Goal: Task Accomplishment & Management: Manage account settings

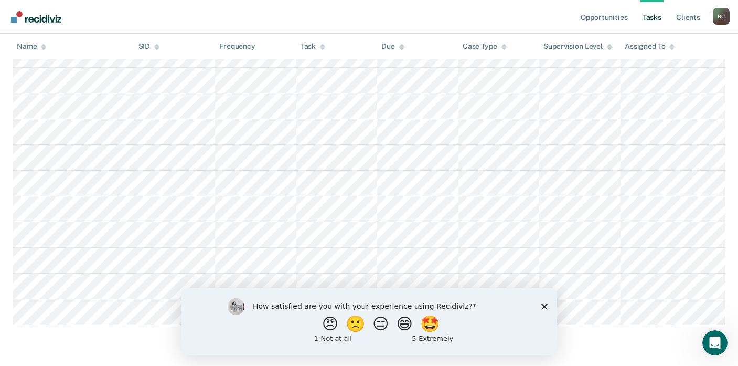
scroll to position [693, 0]
click at [543, 309] on div "How satisfied are you with your experience using Recidiviz? 😠 🙁 😑 😄 🤩 1 - Not a…" at bounding box center [369, 321] width 376 height 68
click at [541, 306] on icon "Close survey" at bounding box center [544, 306] width 6 height 6
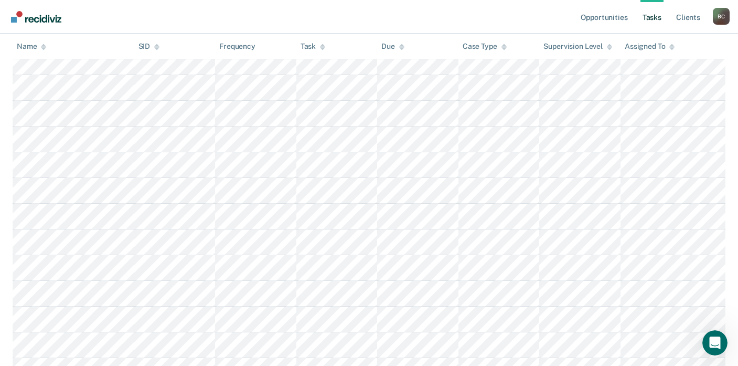
scroll to position [0, 0]
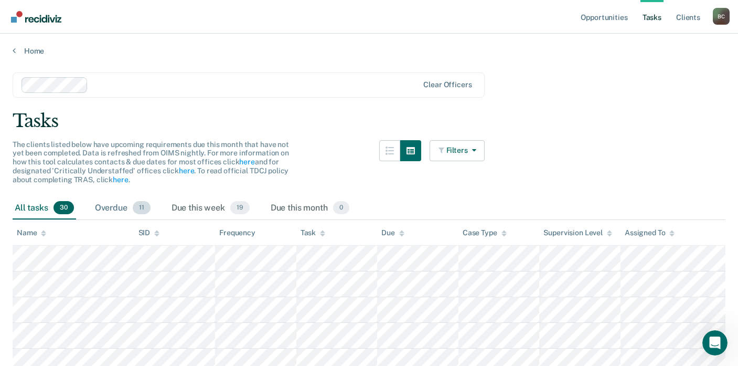
click at [120, 208] on div "Overdue 11" at bounding box center [123, 208] width 60 height 23
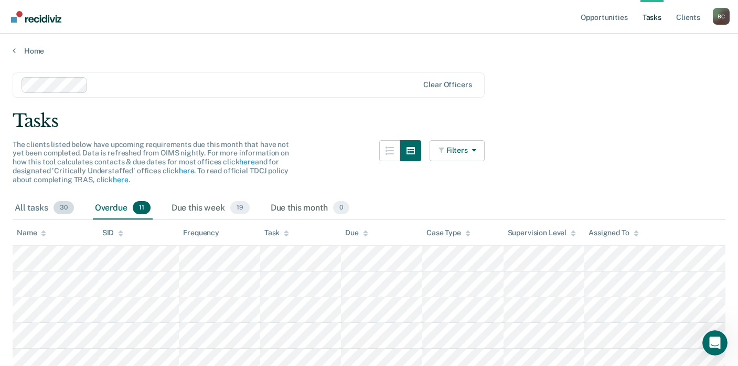
click at [37, 209] on div "All tasks 30" at bounding box center [44, 208] width 63 height 23
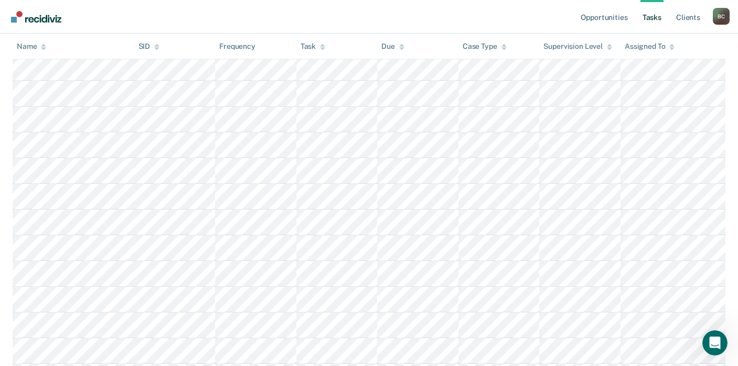
scroll to position [472, 0]
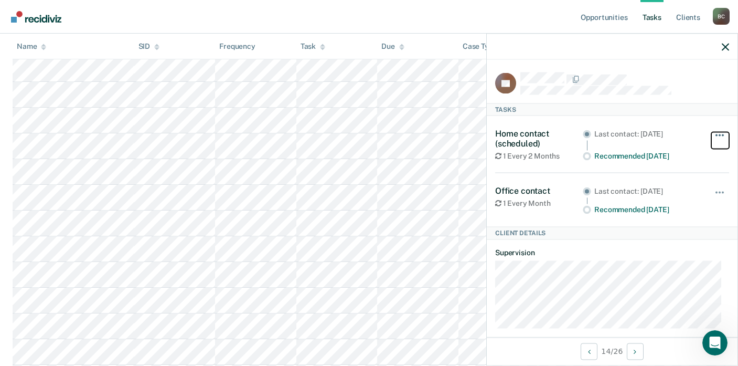
click at [711, 136] on button "button" at bounding box center [720, 140] width 18 height 17
click at [698, 110] on div "Tasks" at bounding box center [612, 109] width 251 height 13
drag, startPoint x: 723, startPoint y: 47, endPoint x: 719, endPoint y: 55, distance: 8.5
click at [723, 48] on icon "button" at bounding box center [725, 46] width 7 height 7
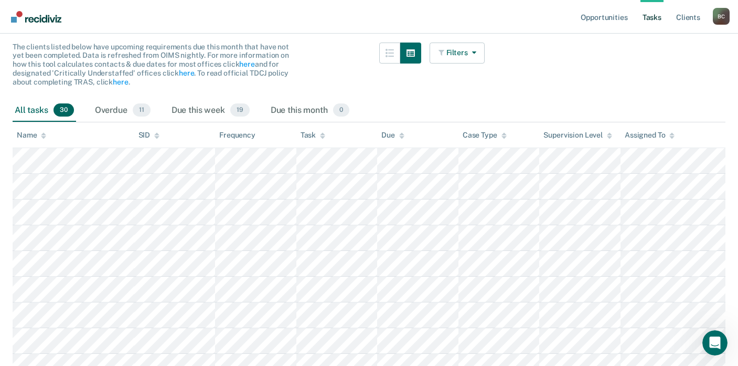
scroll to position [116, 0]
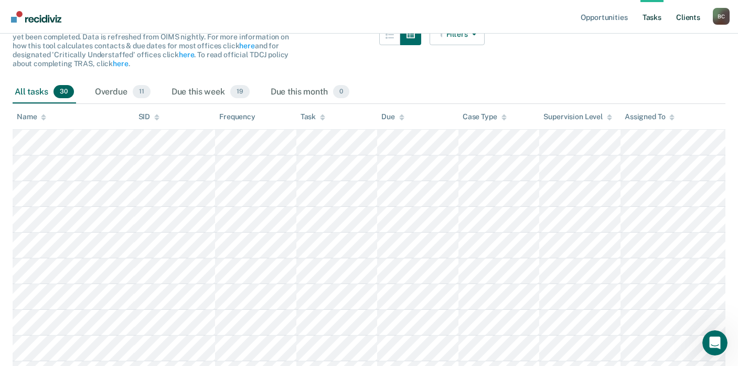
click at [683, 16] on link "Client s" at bounding box center [688, 17] width 28 height 34
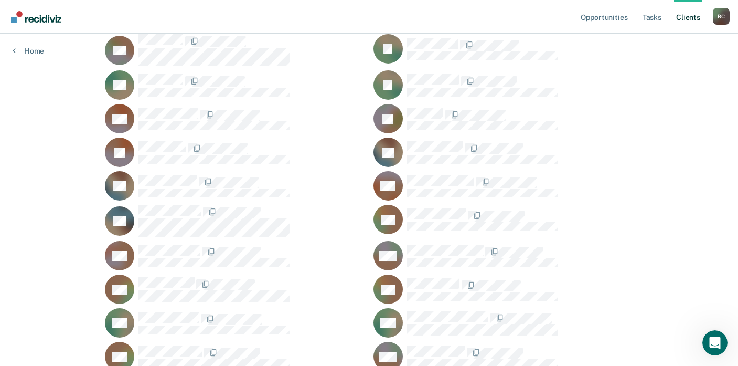
scroll to position [1049, 0]
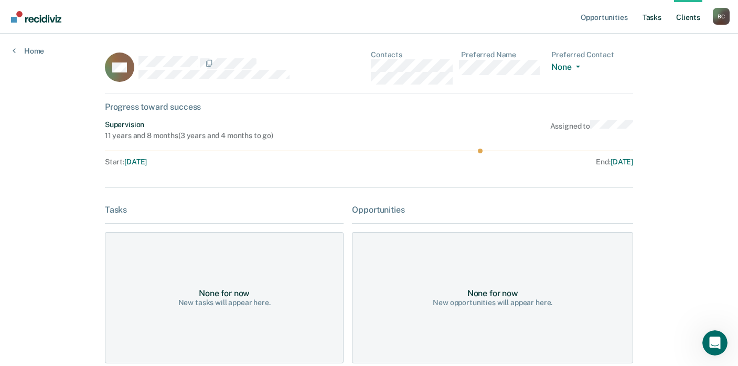
click at [649, 18] on link "Tasks" at bounding box center [651, 17] width 23 height 34
